Goal: Task Accomplishment & Management: Use online tool/utility

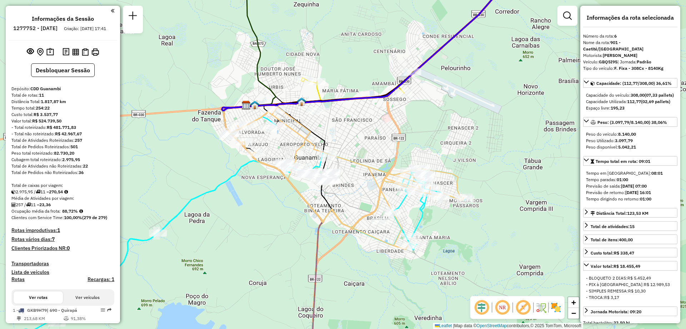
select select "**********"
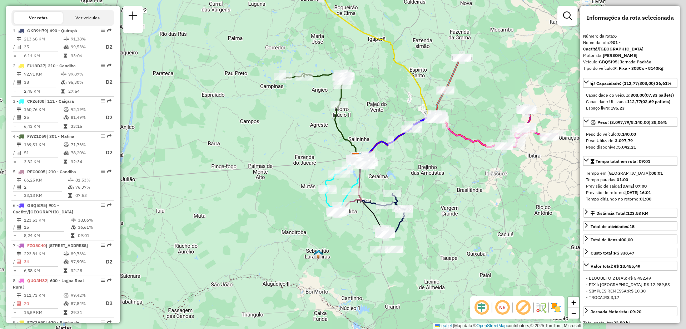
drag, startPoint x: 488, startPoint y: 144, endPoint x: 362, endPoint y: 119, distance: 127.5
click at [362, 119] on div "Janela de atendimento Grade de atendimento Capacidade Transportadoras Veículos …" at bounding box center [343, 164] width 686 height 329
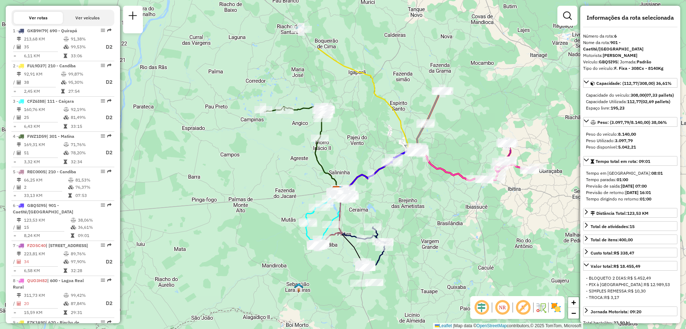
drag, startPoint x: 414, startPoint y: 140, endPoint x: 393, endPoint y: 217, distance: 79.2
click at [406, 223] on div "Janela de atendimento Grade de atendimento Capacidade Transportadoras Veículos …" at bounding box center [343, 164] width 686 height 329
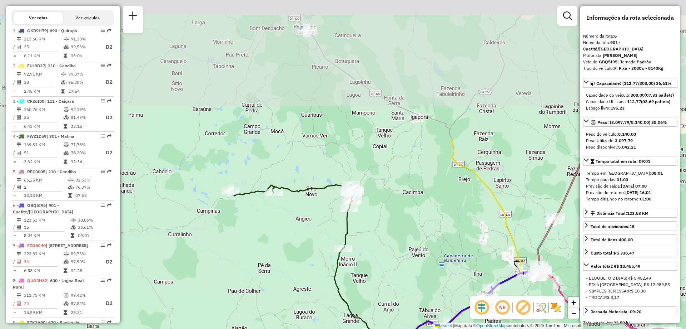
drag, startPoint x: 311, startPoint y: 70, endPoint x: 397, endPoint y: 237, distance: 187.4
click at [397, 237] on div "Janela de atendimento Grade de atendimento Capacidade Transportadoras Veículos …" at bounding box center [343, 164] width 686 height 329
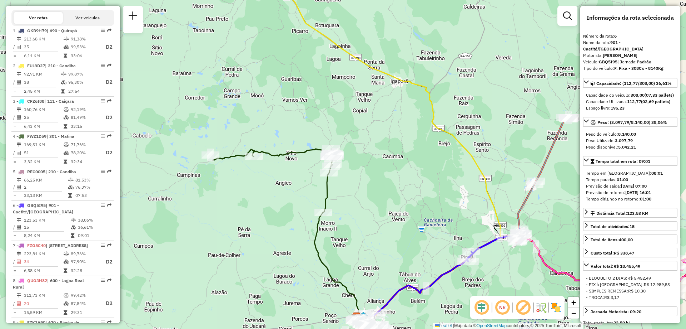
drag, startPoint x: 334, startPoint y: 126, endPoint x: 292, endPoint y: 75, distance: 66.8
click at [294, 69] on div "Janela de atendimento Grade de atendimento Capacidade Transportadoras Veículos …" at bounding box center [343, 164] width 686 height 329
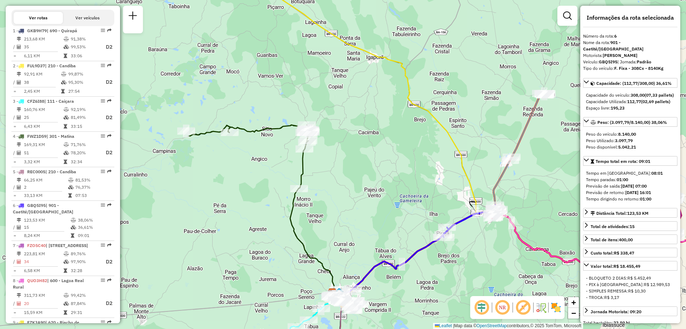
drag, startPoint x: 390, startPoint y: 211, endPoint x: 379, endPoint y: 68, distance: 143.4
click at [378, 73] on div "Janela de atendimento Grade de atendimento Capacidade Transportadoras Veículos …" at bounding box center [343, 164] width 686 height 329
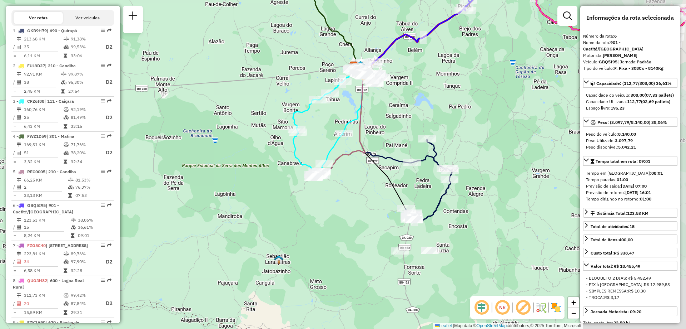
drag, startPoint x: 252, startPoint y: 226, endPoint x: 285, endPoint y: 152, distance: 80.8
click at [285, 152] on div "Janela de atendimento Grade de atendimento Capacidade Transportadoras Veículos …" at bounding box center [343, 164] width 686 height 329
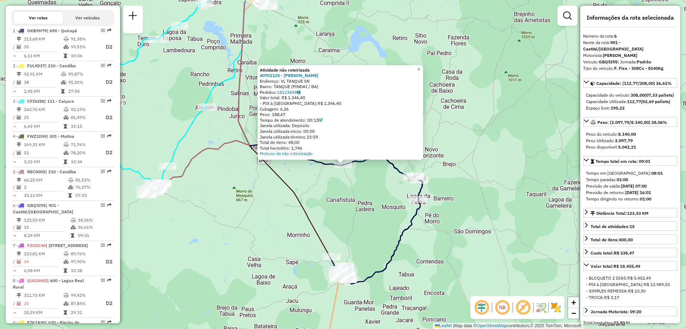
click at [497, 153] on div "Atividade não roteirizada 40701125 - [PERSON_NAME] Endereço: VL TANQUE SN Bairr…" at bounding box center [343, 164] width 686 height 329
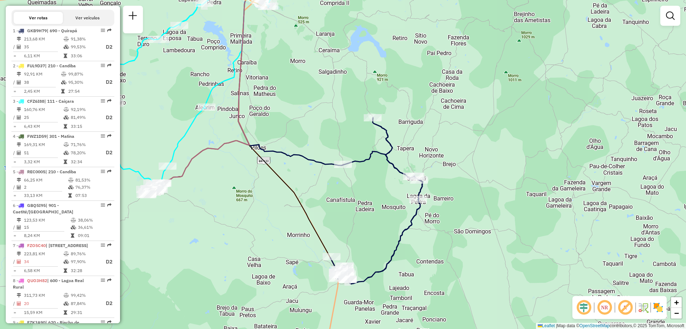
drag, startPoint x: 357, startPoint y: 60, endPoint x: 287, endPoint y: 183, distance: 142.2
click at [287, 183] on div "Janela de atendimento Grade de atendimento Capacidade Transportadoras Veículos …" at bounding box center [343, 164] width 686 height 329
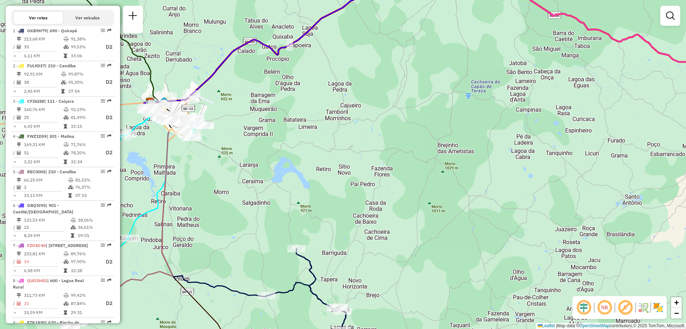
drag, startPoint x: 256, startPoint y: 138, endPoint x: 396, endPoint y: 204, distance: 154.3
click at [396, 204] on div "Janela de atendimento Grade de atendimento Capacidade Transportadoras Veículos …" at bounding box center [343, 164] width 686 height 329
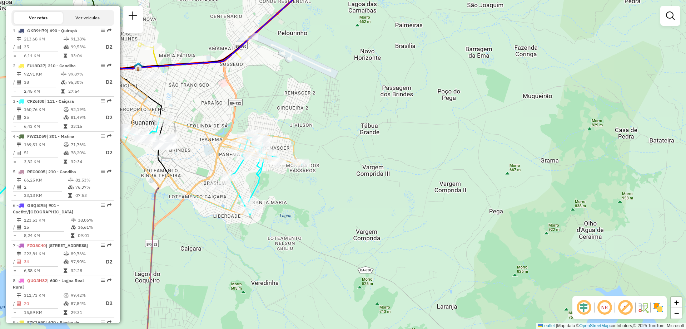
drag, startPoint x: 347, startPoint y: 178, endPoint x: 356, endPoint y: 178, distance: 8.2
click at [356, 178] on div "Janela de atendimento Grade de atendimento Capacidade Transportadoras Veículos …" at bounding box center [343, 164] width 686 height 329
